Goal: Information Seeking & Learning: Find specific fact

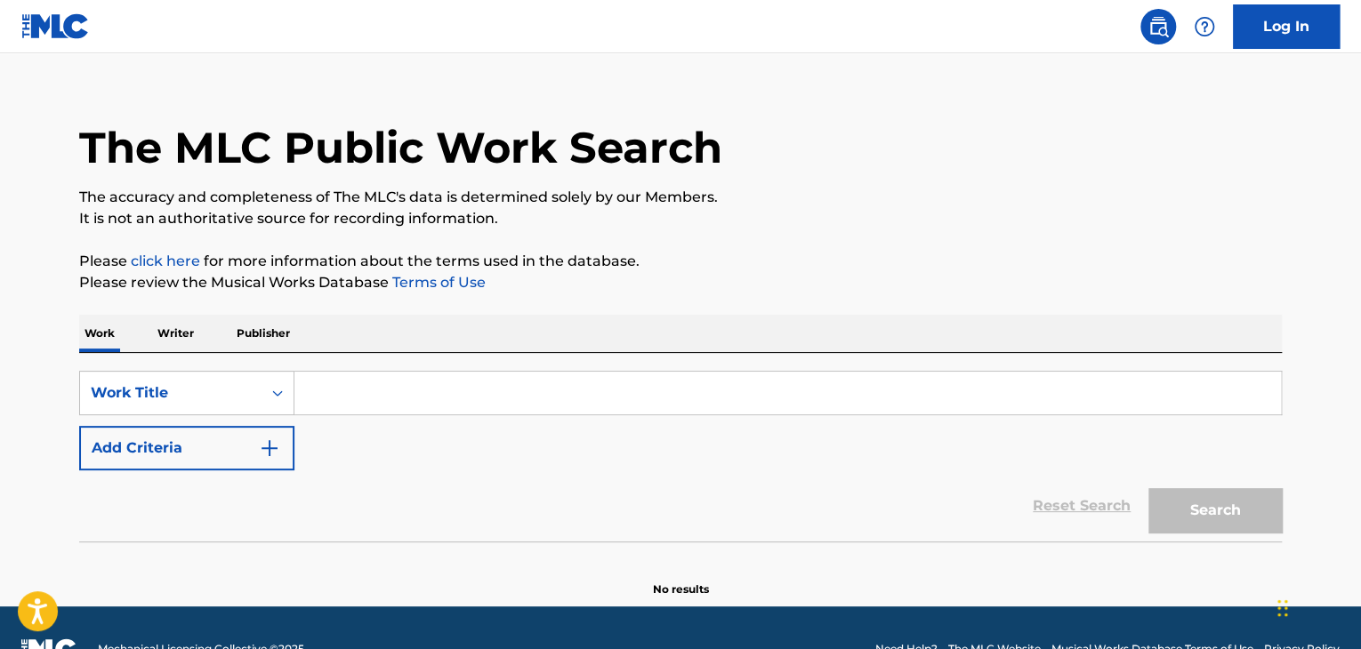
click at [186, 409] on div "Work Title" at bounding box center [186, 393] width 215 height 44
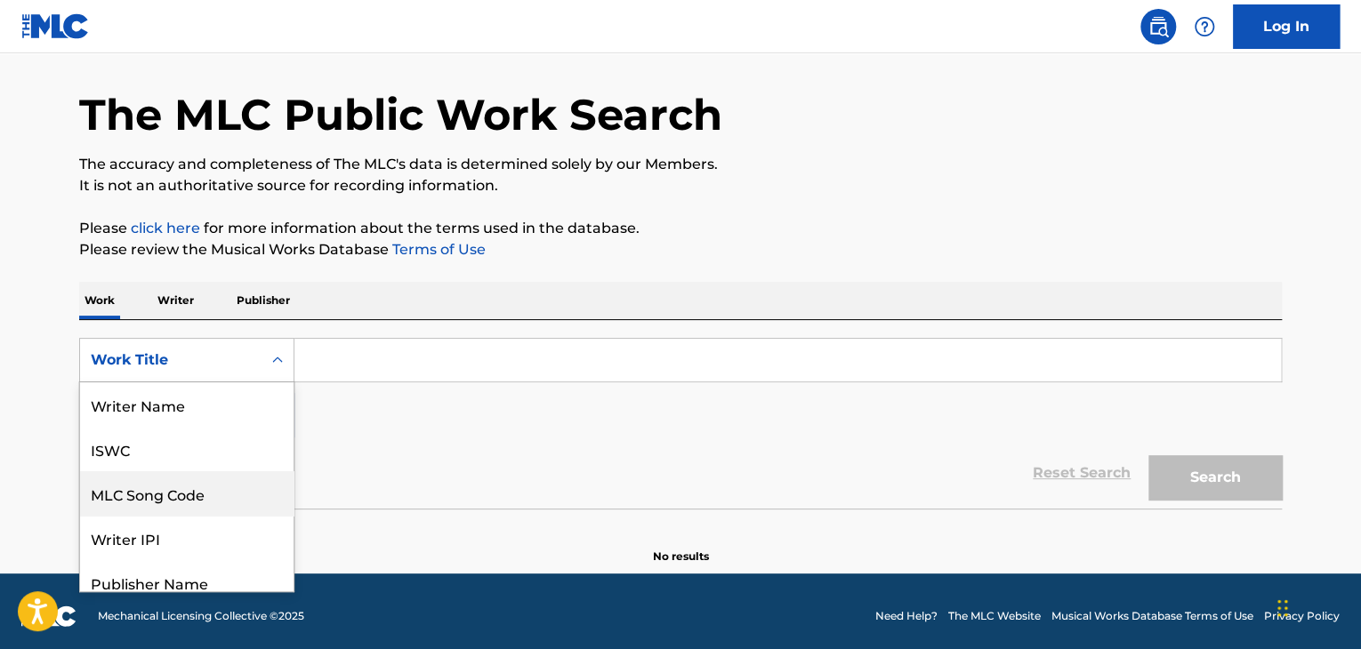
scroll to position [89, 0]
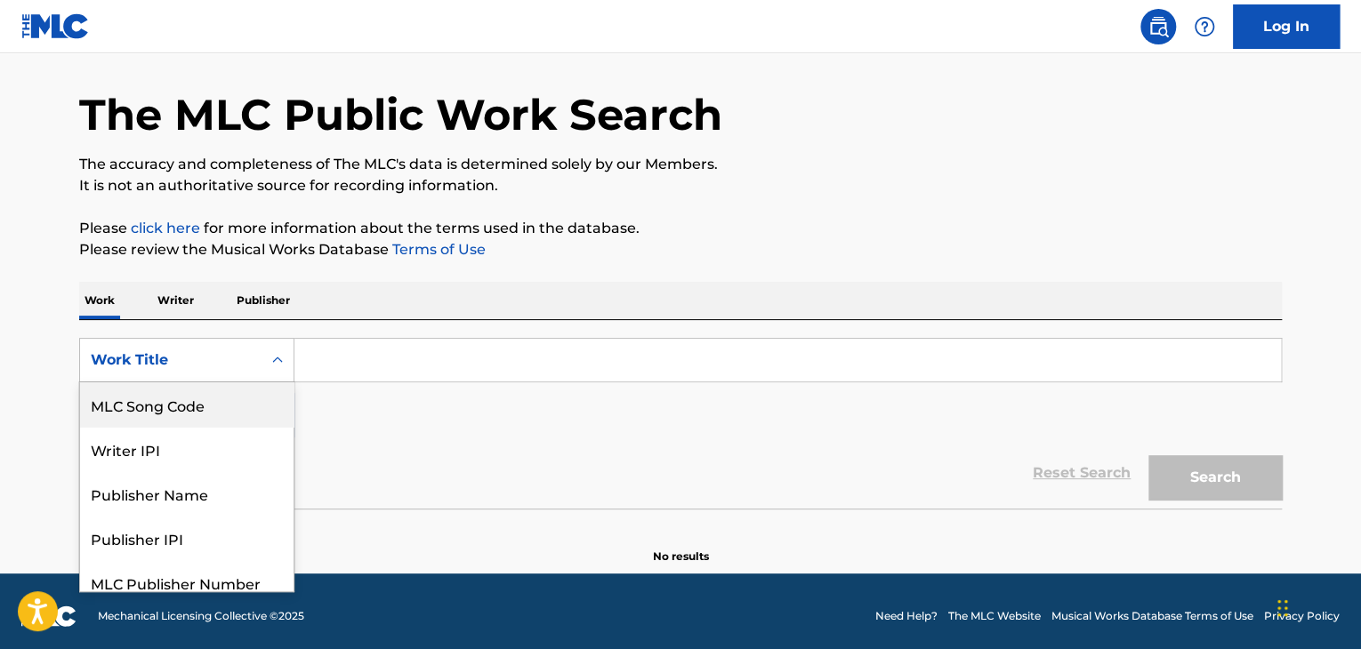
click at [162, 403] on div "MLC Song Code" at bounding box center [186, 404] width 213 height 44
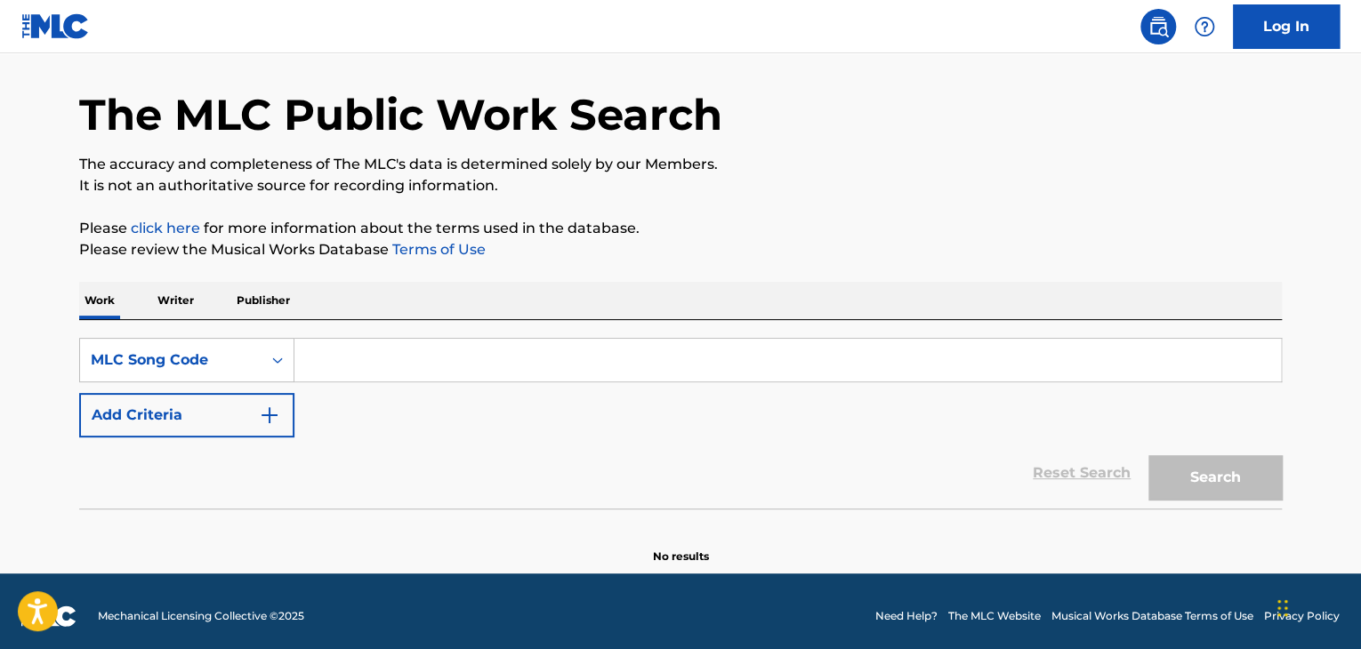
click at [307, 374] on input "Search Form" at bounding box center [787, 360] width 986 height 43
paste input "W557N1"
type input "W557N1"
click at [1220, 486] on button "Search" at bounding box center [1214, 477] width 133 height 44
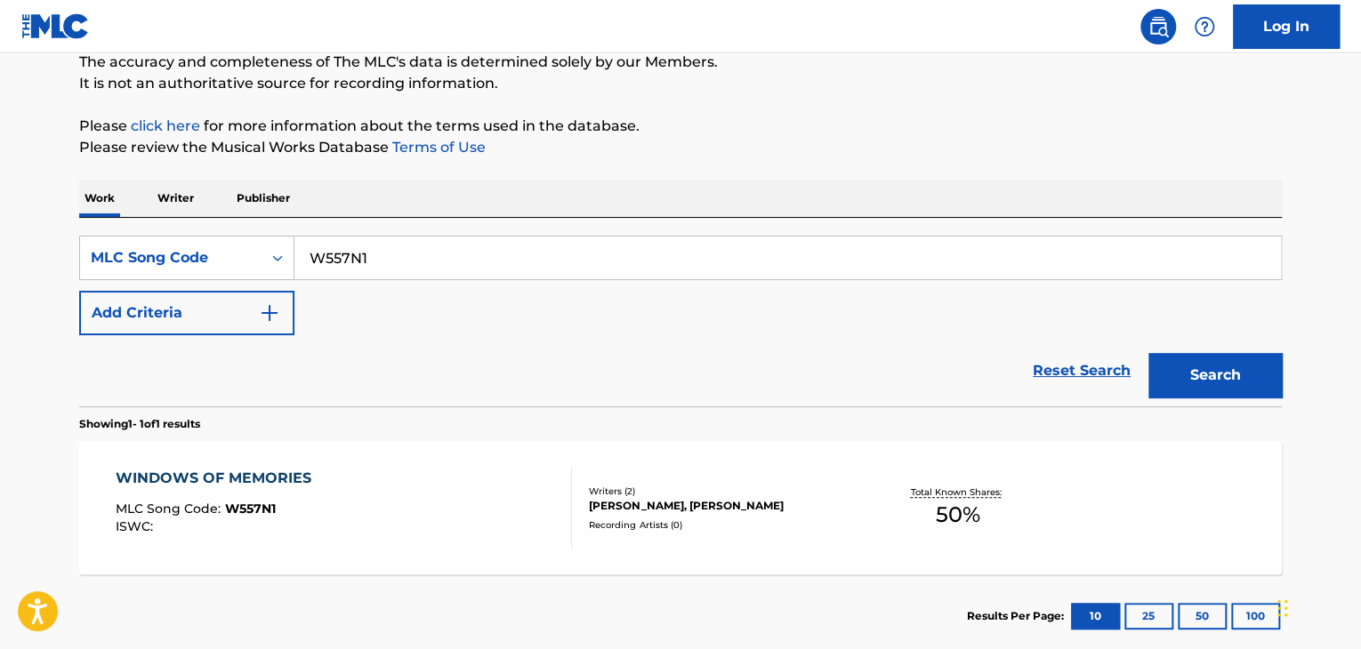
scroll to position [236, 0]
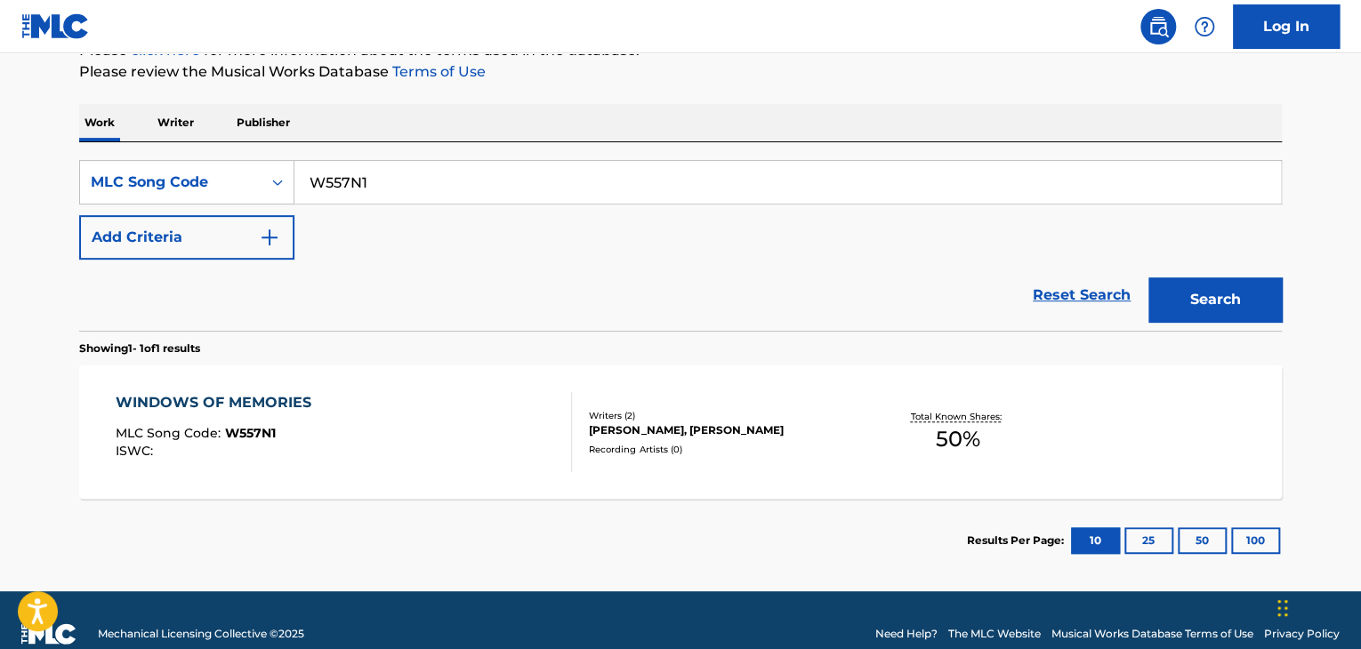
click at [396, 423] on div "WINDOWS OF MEMORIES MLC Song Code : W557N1 ISWC :" at bounding box center [344, 432] width 457 height 80
